Goal: Navigation & Orientation: Find specific page/section

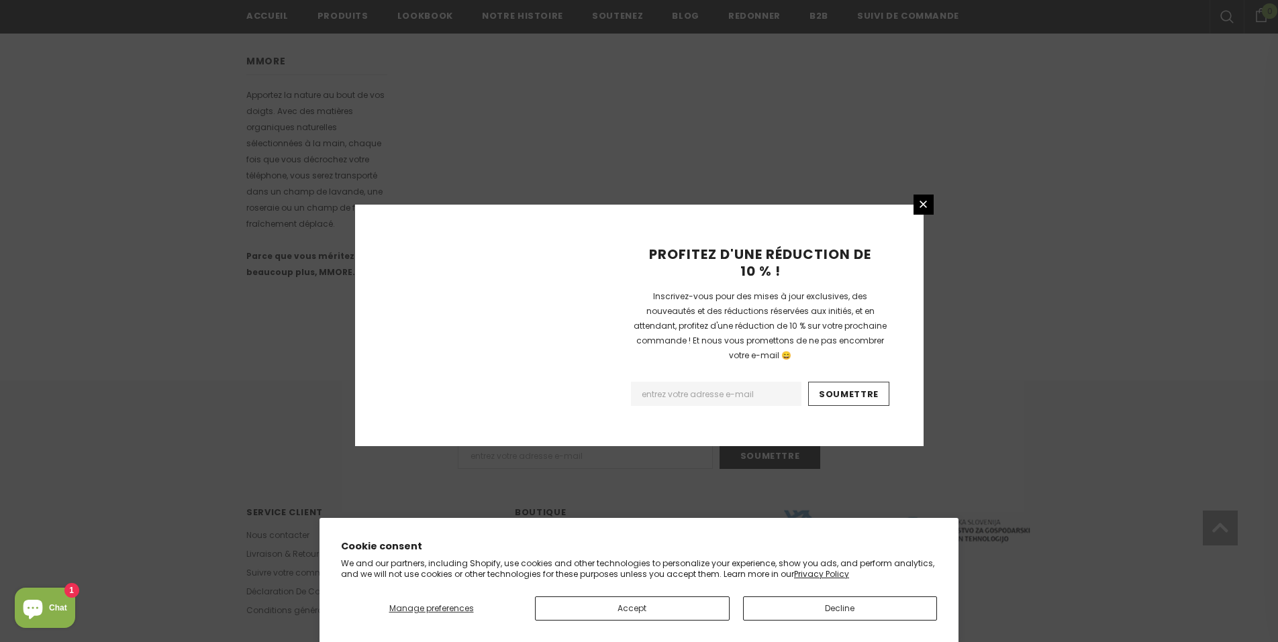
scroll to position [766, 0]
